Goal: Check status

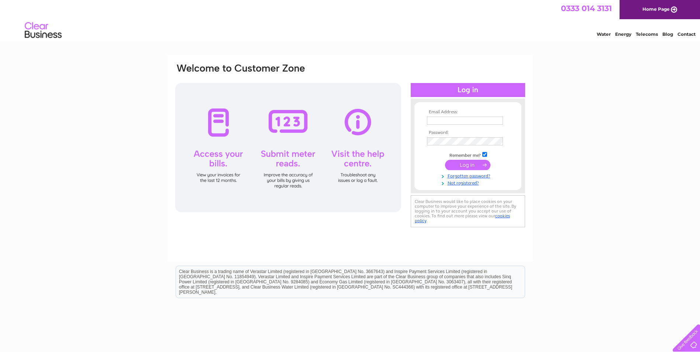
type input "scott.mcmartin@antoninehub.com"
click at [474, 162] on input "submit" at bounding box center [467, 165] width 45 height 10
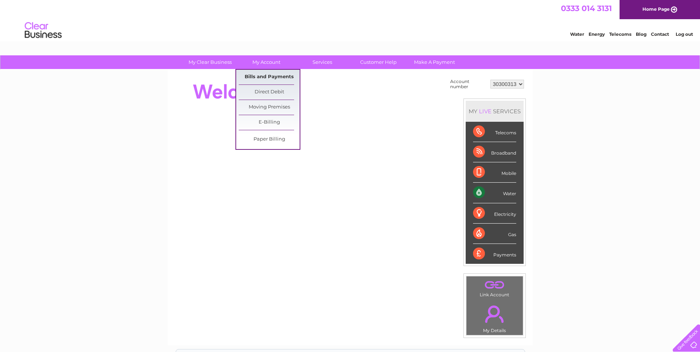
click at [270, 76] on link "Bills and Payments" at bounding box center [269, 77] width 61 height 15
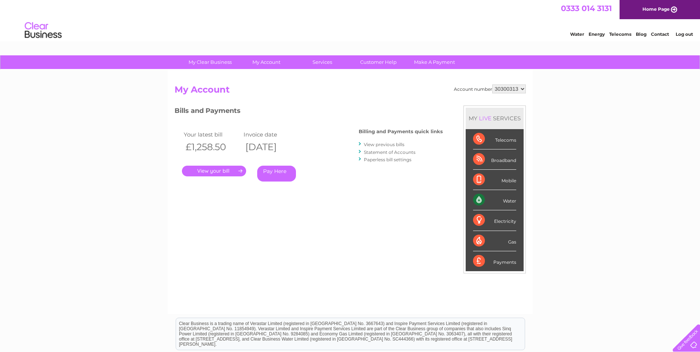
click at [219, 169] on link "." at bounding box center [214, 171] width 64 height 11
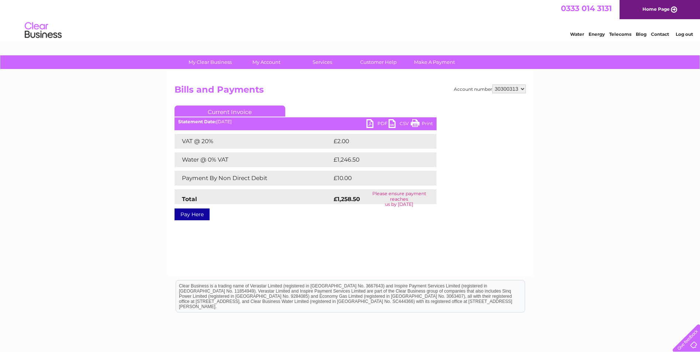
click at [384, 124] on link "PDF" at bounding box center [378, 124] width 22 height 11
